Goal: Communication & Community: Answer question/provide support

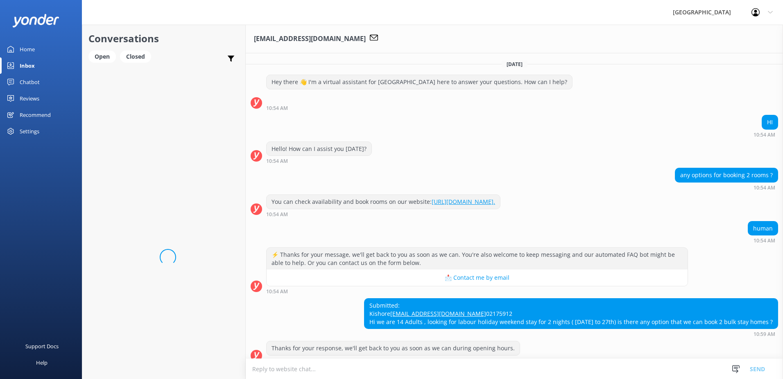
scroll to position [25, 0]
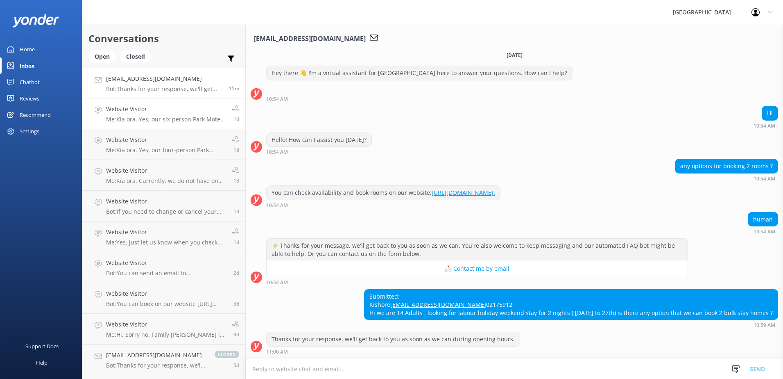
click at [127, 111] on h4 "Website Visitor" at bounding box center [166, 108] width 120 height 9
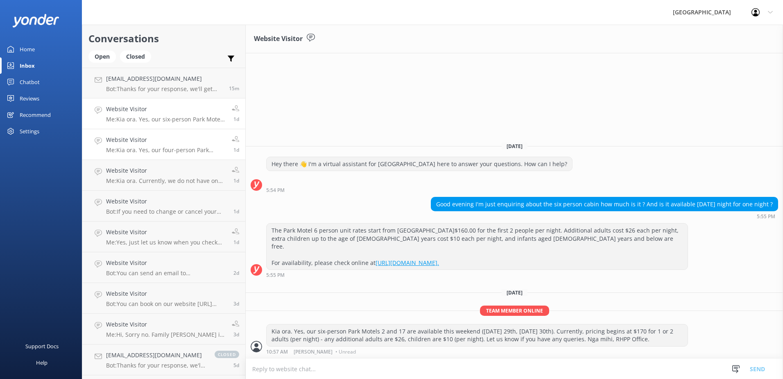
click at [147, 139] on h4 "Website Visitor" at bounding box center [166, 139] width 120 height 9
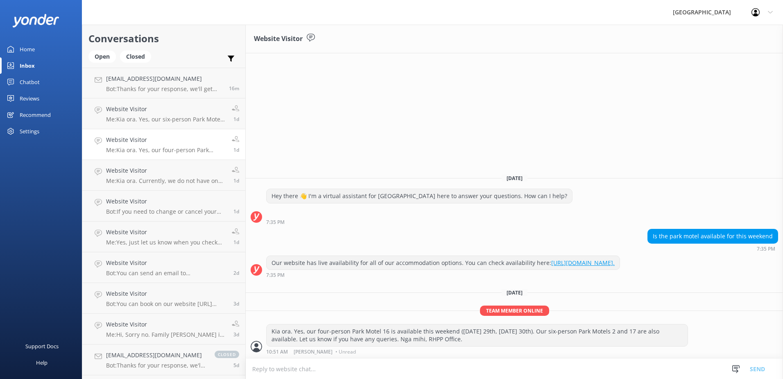
click at [147, 153] on p "Me: Kia ora. Yes, our four-person Park Motel 16 is available this weekend ([DAT…" at bounding box center [166, 149] width 120 height 7
click at [148, 177] on p "Me: Kia ora. Currently, we do not have one single non-powered site that is avai…" at bounding box center [166, 180] width 120 height 7
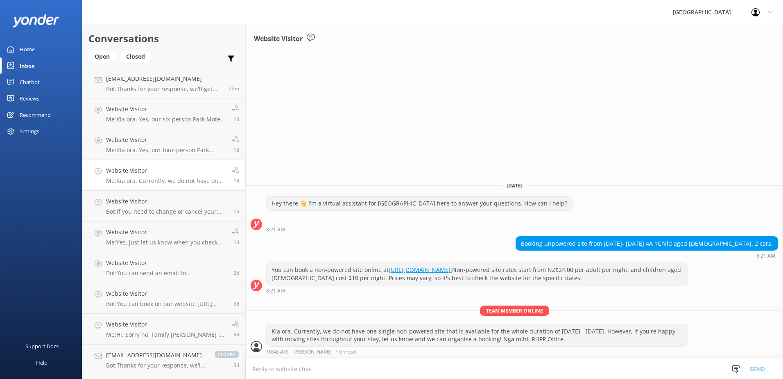
click at [64, 150] on div "Home Inbox Chatbot Content Products Chat Logs Website Widget Pop-up messages Re…" at bounding box center [41, 94] width 82 height 189
click at [143, 120] on p "Me: Kia ora. Yes, our six-person Park Motels 2 and 17 are available this weeken…" at bounding box center [166, 119] width 120 height 7
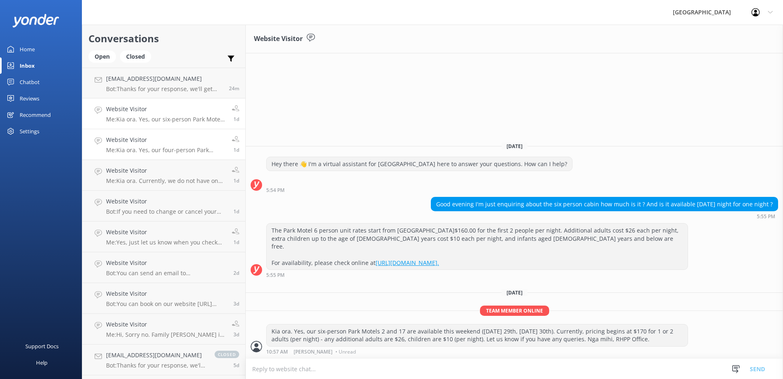
click at [154, 141] on h4 "Website Visitor" at bounding box center [166, 139] width 120 height 9
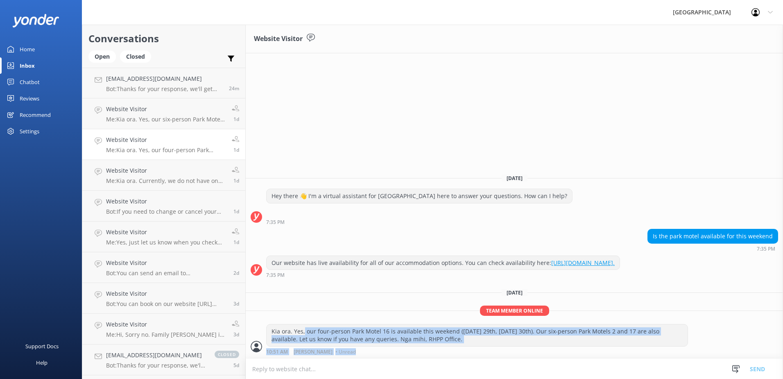
drag, startPoint x: 304, startPoint y: 331, endPoint x: 465, endPoint y: 352, distance: 163.2
click at [465, 352] on div "Kia ora. Yes, our four-person Park Motel 16 is available this weekend ([DATE] 2…" at bounding box center [477, 339] width 422 height 30
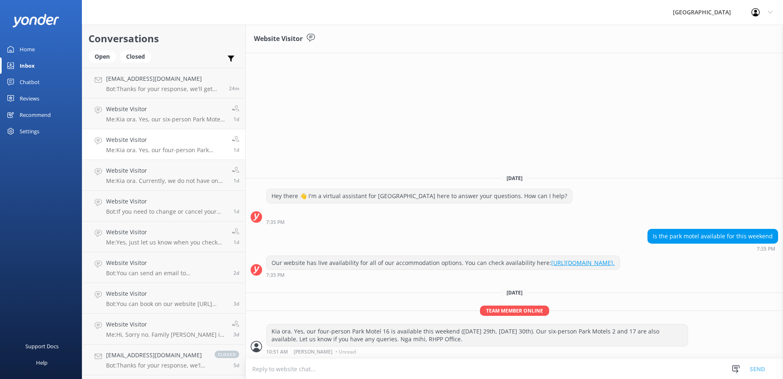
click at [394, 305] on p "Team member online" at bounding box center [515, 310] width 538 height 10
